Goal: Information Seeking & Learning: Learn about a topic

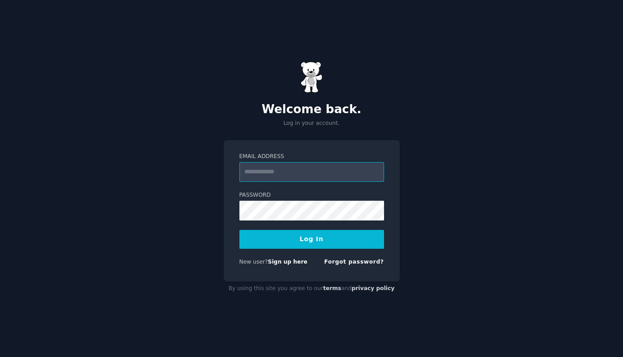
type input "**********"
click at [311, 239] on button "Log In" at bounding box center [311, 239] width 145 height 19
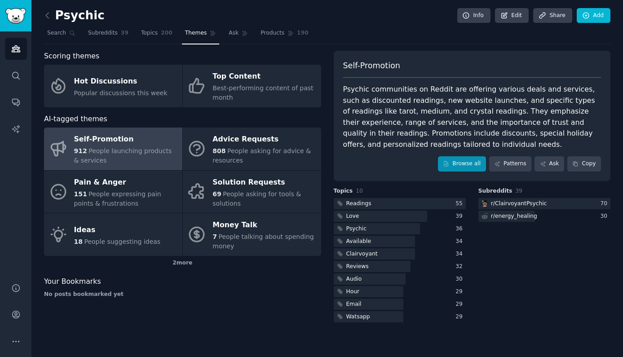
click at [472, 165] on link "Browse all" at bounding box center [462, 163] width 48 height 15
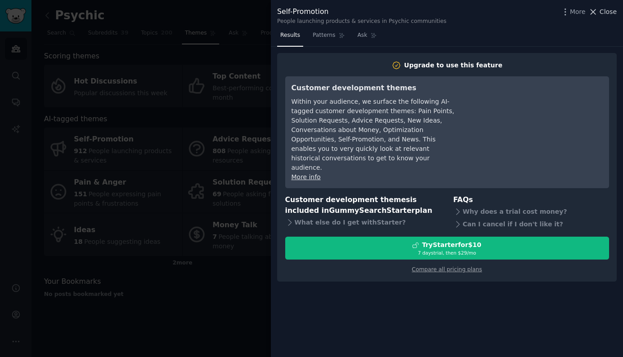
click at [606, 13] on span "Close" at bounding box center [607, 11] width 17 height 9
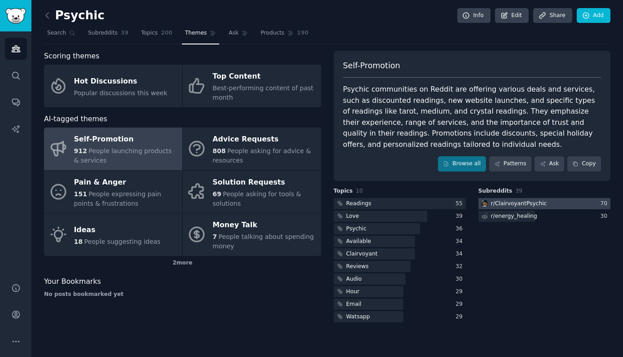
click at [586, 200] on div at bounding box center [544, 203] width 132 height 11
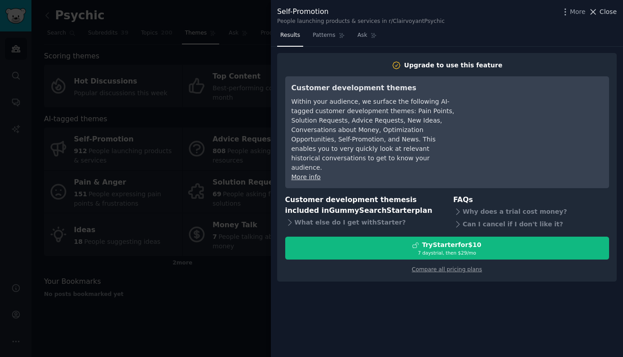
click at [606, 14] on span "Close" at bounding box center [607, 11] width 17 height 9
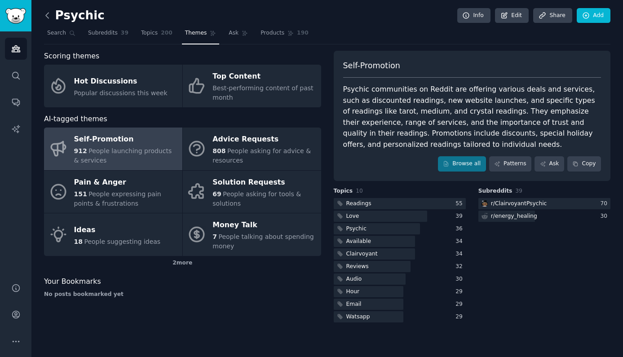
click at [49, 18] on icon at bounding box center [47, 15] width 9 height 9
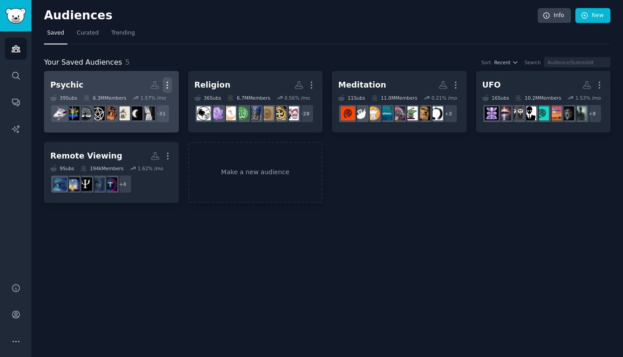
click at [167, 84] on icon "button" at bounding box center [167, 84] width 9 height 9
click at [140, 90] on p "View" at bounding box center [139, 88] width 15 height 9
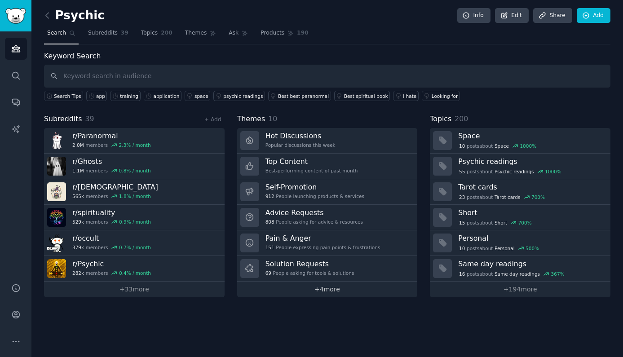
click at [335, 290] on link "+ 4 more" at bounding box center [327, 289] width 180 height 16
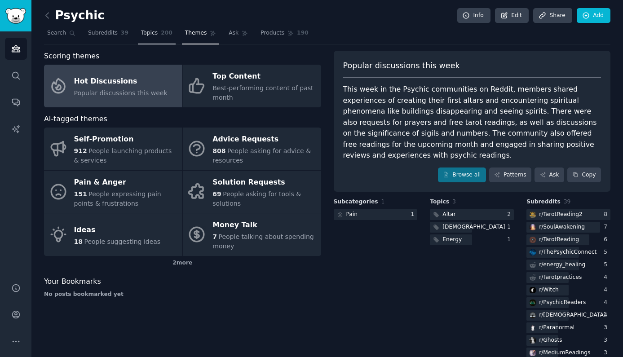
click at [148, 34] on span "Topics" at bounding box center [149, 33] width 17 height 8
